Goal: Task Accomplishment & Management: Use online tool/utility

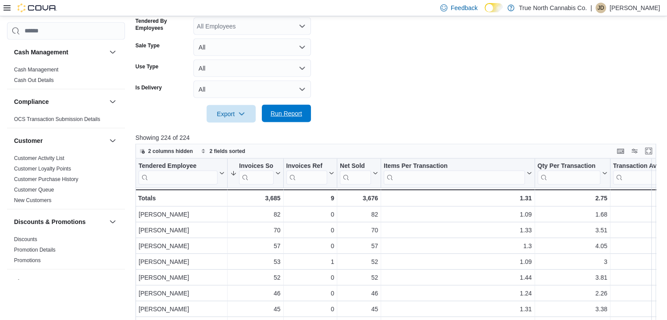
scroll to position [1904, 0]
click at [293, 118] on span "Run Report" at bounding box center [287, 113] width 32 height 9
click at [300, 109] on span "Run Report" at bounding box center [287, 113] width 32 height 9
click at [298, 112] on span "Run Report" at bounding box center [287, 113] width 32 height 9
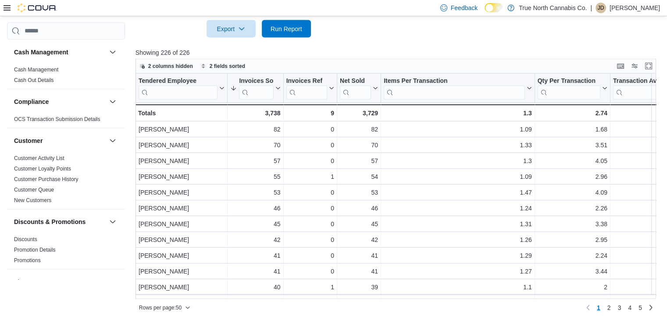
scroll to position [1991, 0]
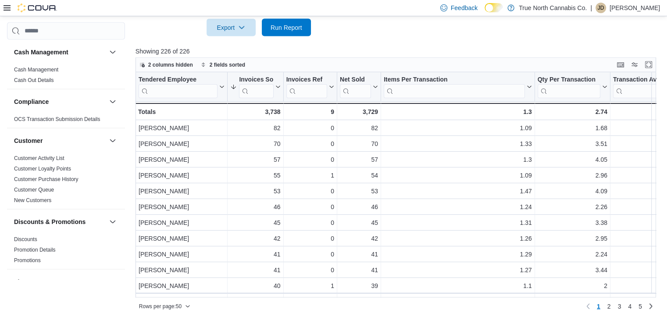
click at [657, 295] on div "Tendered Employee Click to view column header actions Invoices Sold Sorted by G…" at bounding box center [399, 185] width 526 height 226
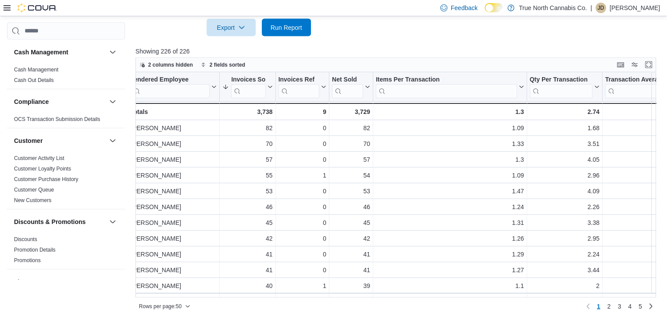
scroll to position [0, 0]
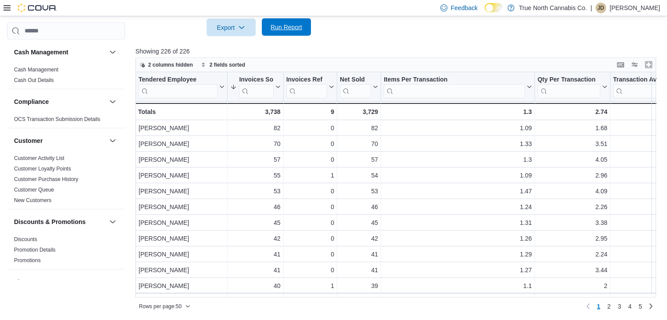
click at [271, 29] on span "Run Report" at bounding box center [287, 27] width 32 height 9
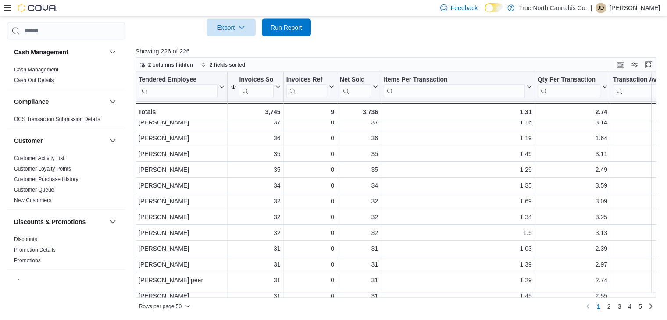
scroll to position [228, 0]
click at [274, 30] on span "Run Report" at bounding box center [287, 27] width 32 height 9
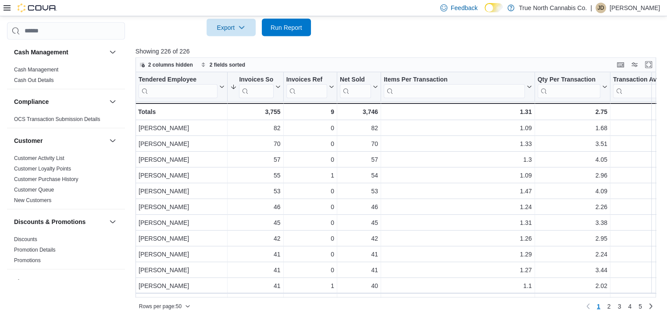
click at [290, 37] on div at bounding box center [398, 41] width 525 height 11
click at [292, 23] on span "Run Report" at bounding box center [287, 27] width 32 height 9
click at [93, 69] on span "Cash Management" at bounding box center [66, 69] width 111 height 11
click at [287, 26] on span "Run Report" at bounding box center [287, 27] width 32 height 9
click at [286, 28] on span "Run Report" at bounding box center [287, 27] width 32 height 9
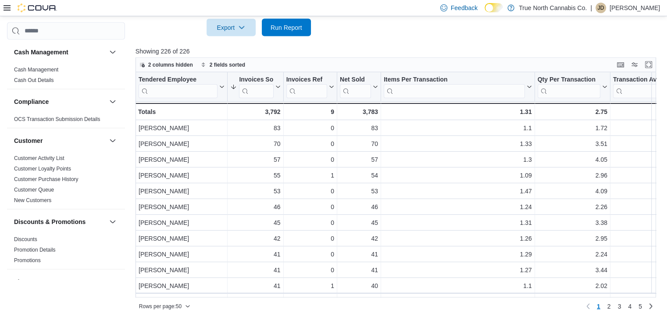
click at [2, 9] on div "Feedback Dark Mode True North Cannabis Co. | JD Jessica Devereux" at bounding box center [333, 8] width 667 height 16
click at [7, 8] on icon at bounding box center [7, 7] width 7 height 5
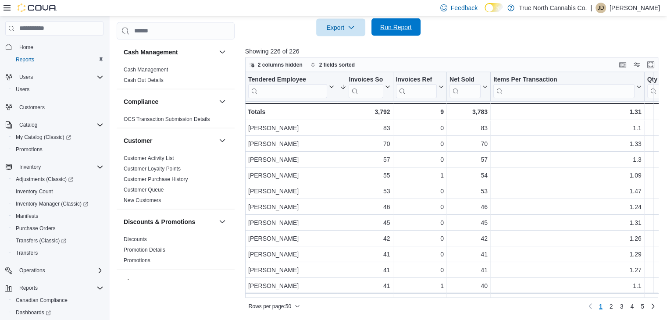
click at [376, 26] on button "Run Report" at bounding box center [396, 27] width 49 height 18
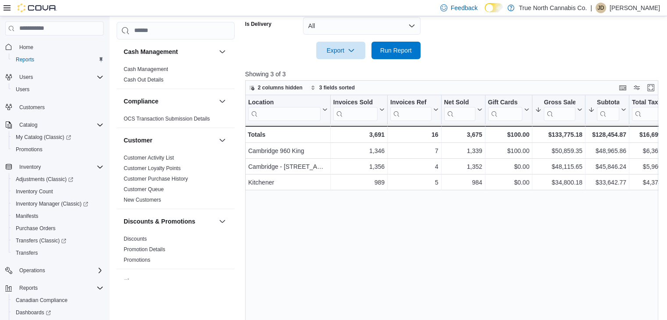
scroll to position [605, 0]
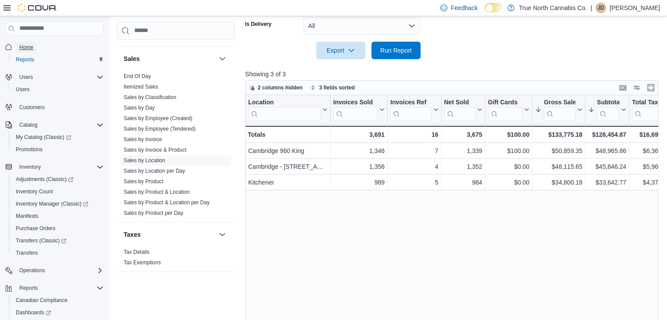
click at [23, 42] on span "Home" at bounding box center [26, 47] width 14 height 11
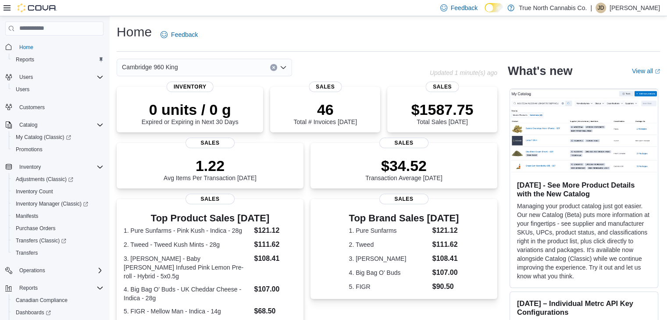
click at [285, 64] on icon "Open list of options" at bounding box center [283, 67] width 7 height 7
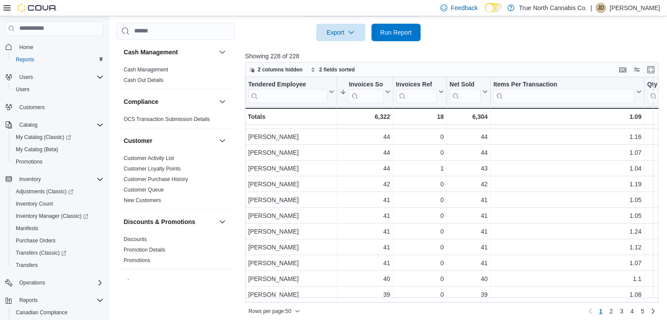
scroll to position [617, 0]
click at [614, 309] on span "2" at bounding box center [612, 311] width 4 height 9
click at [627, 313] on link "3" at bounding box center [622, 312] width 11 height 14
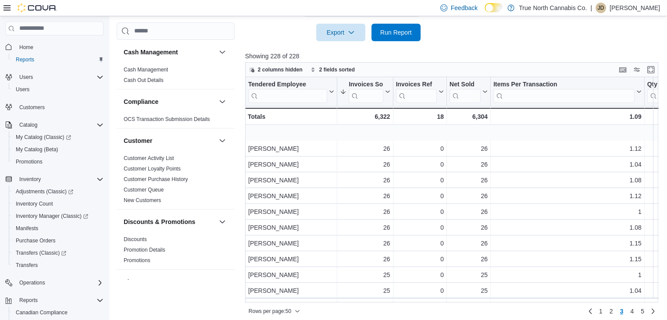
scroll to position [35, 0]
